Goal: Information Seeking & Learning: Learn about a topic

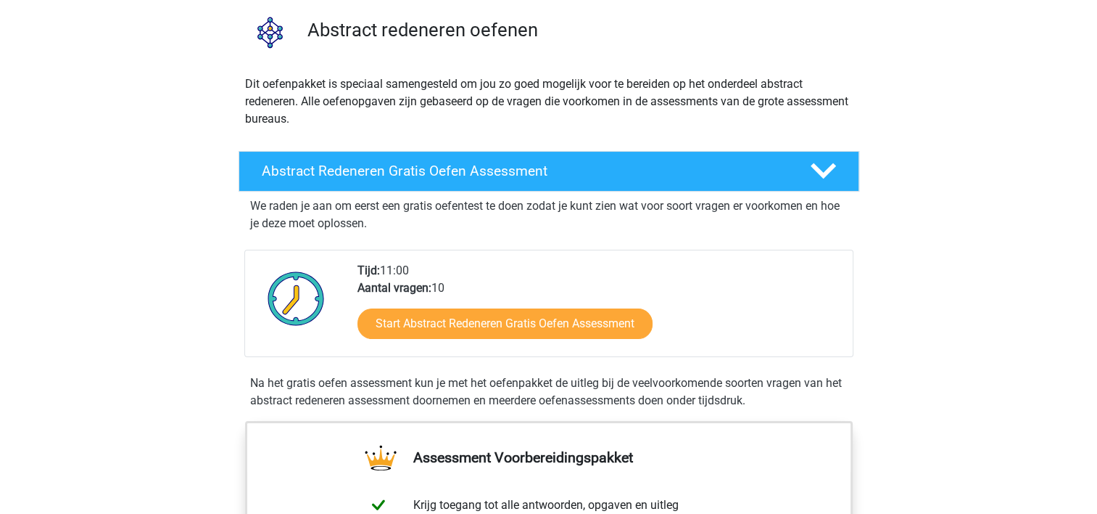
scroll to position [73, 0]
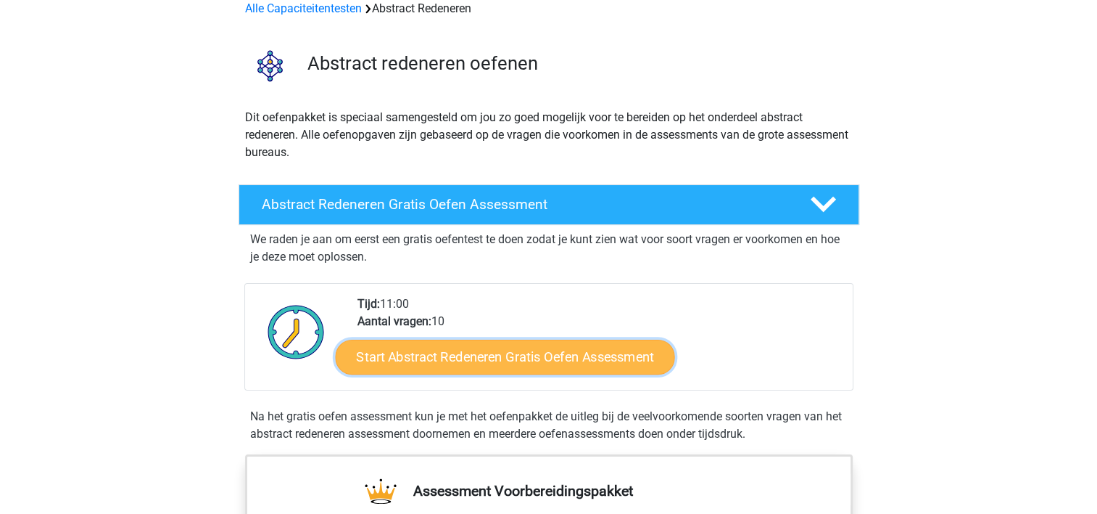
click at [528, 354] on link "Start Abstract Redeneren Gratis Oefen Assessment" at bounding box center [504, 356] width 339 height 35
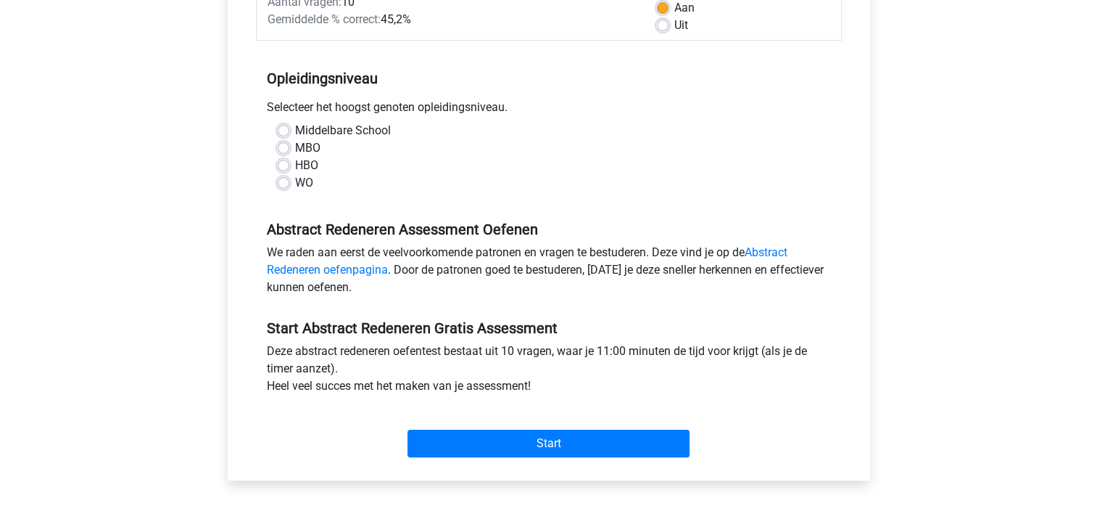
scroll to position [218, 0]
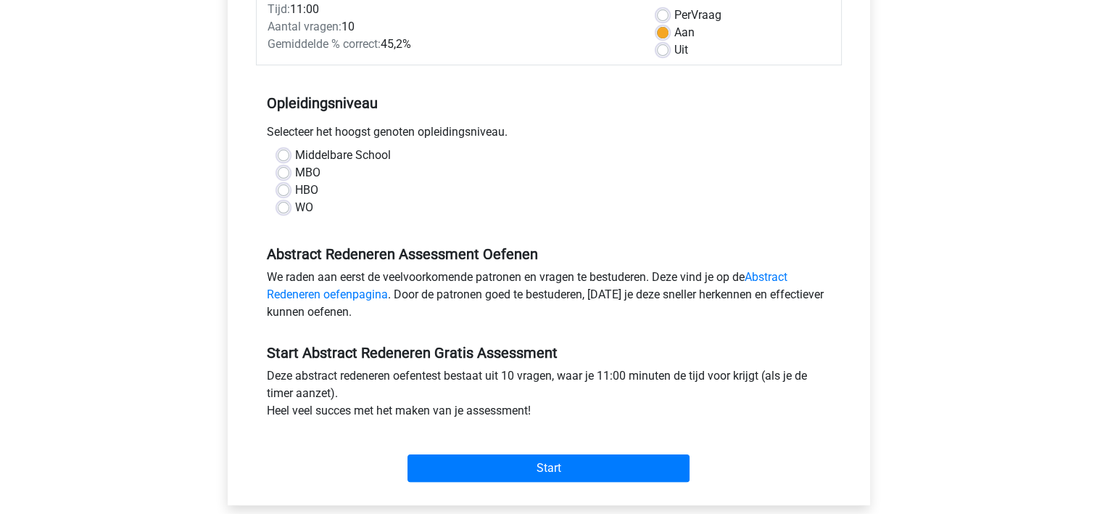
click at [295, 190] on label "HBO" at bounding box center [306, 189] width 23 height 17
click at [282, 190] on input "HBO" at bounding box center [284, 188] width 12 height 15
radio input "true"
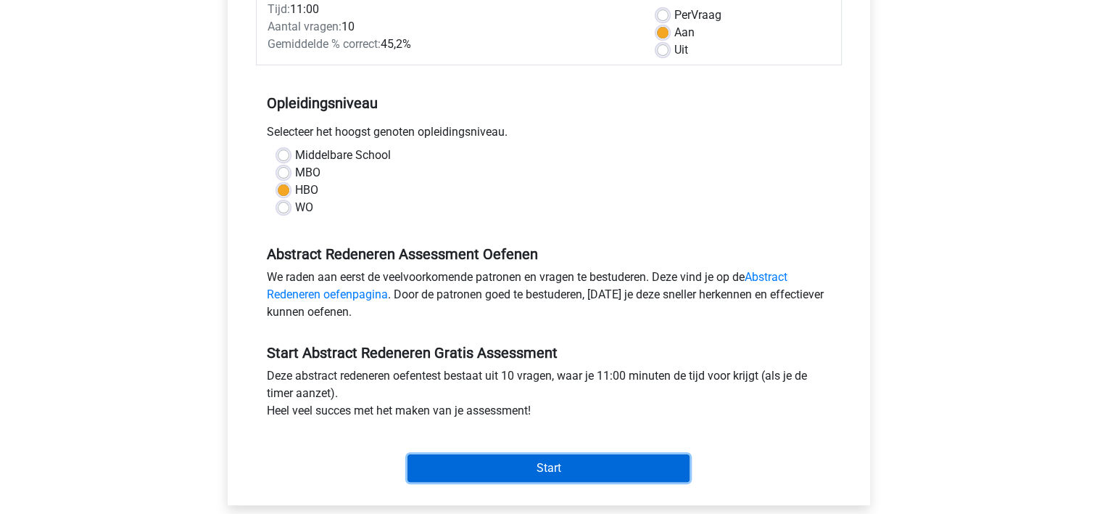
click at [531, 461] on input "Start" at bounding box center [549, 468] width 282 height 28
